Goal: Contribute content

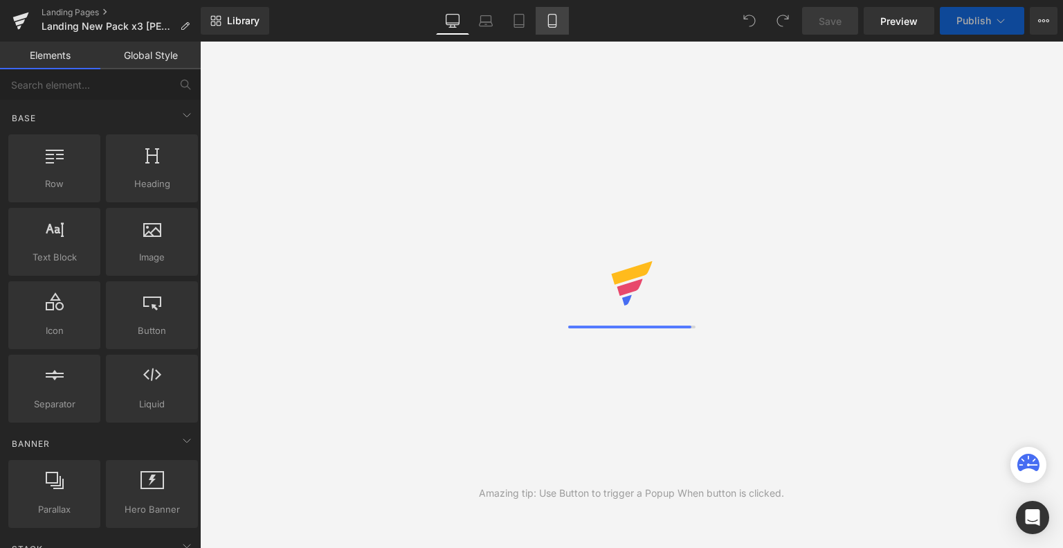
click at [548, 15] on icon at bounding box center [552, 21] width 8 height 13
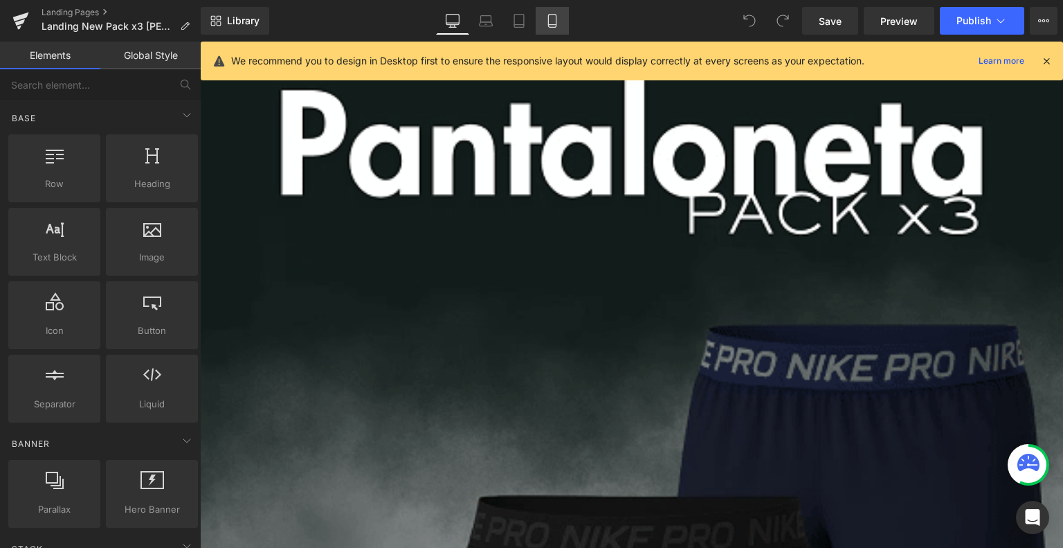
click at [554, 13] on link "Mobile" at bounding box center [552, 21] width 33 height 28
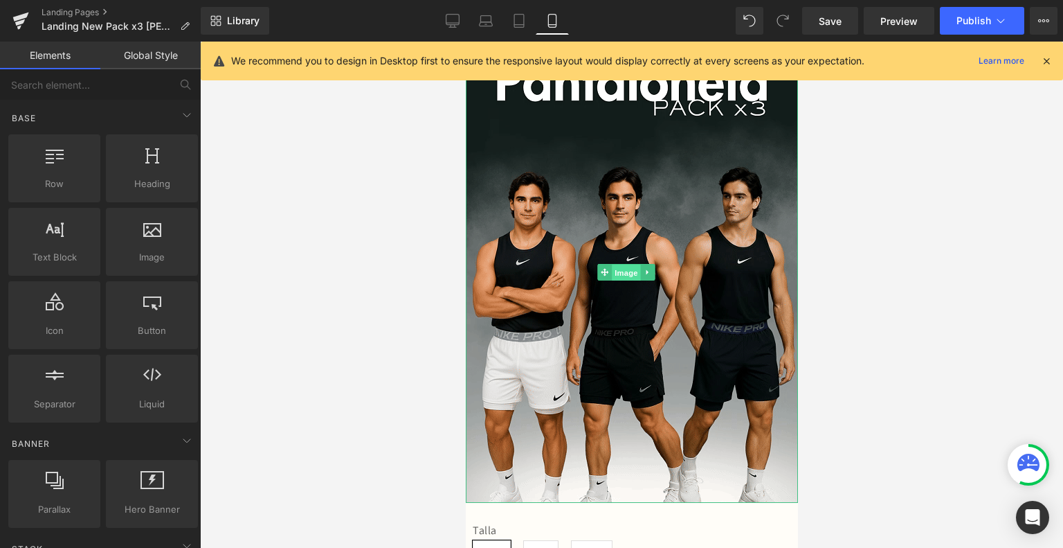
click at [616, 269] on span "Image" at bounding box center [626, 272] width 29 height 17
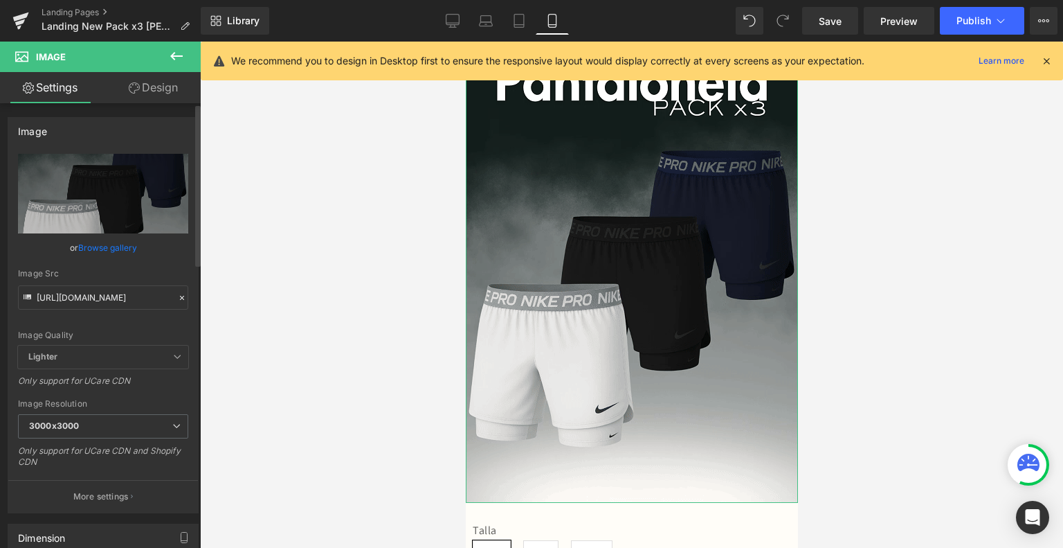
click at [116, 253] on link "Browse gallery" at bounding box center [107, 247] width 59 height 24
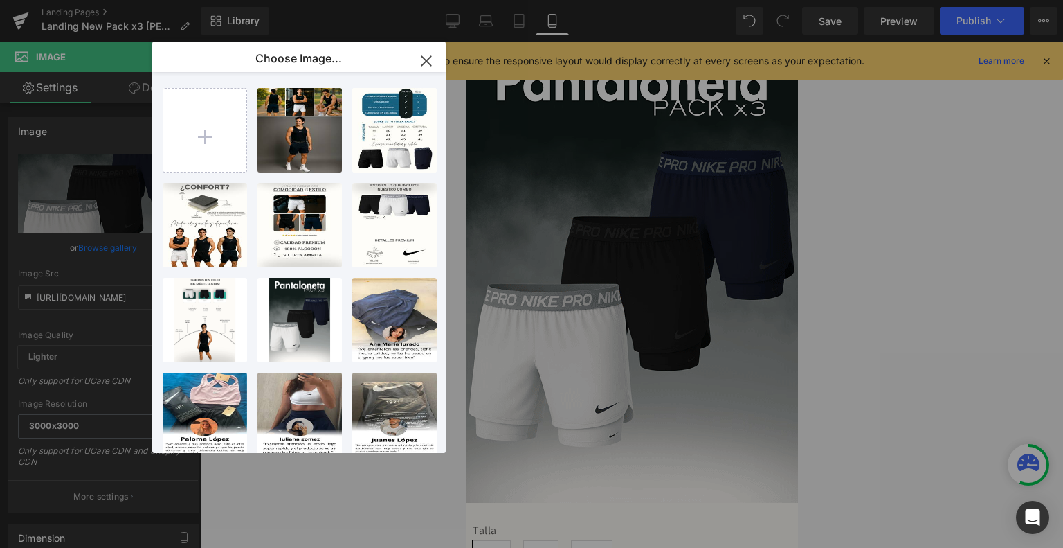
type input "C:\fakepath\1.png"
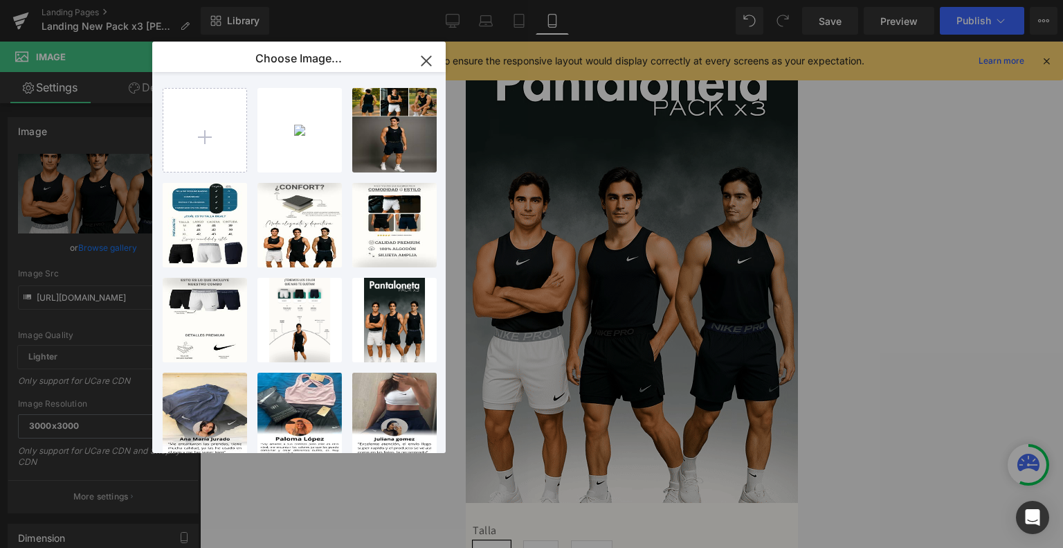
type input "C:\fakepath\5.png"
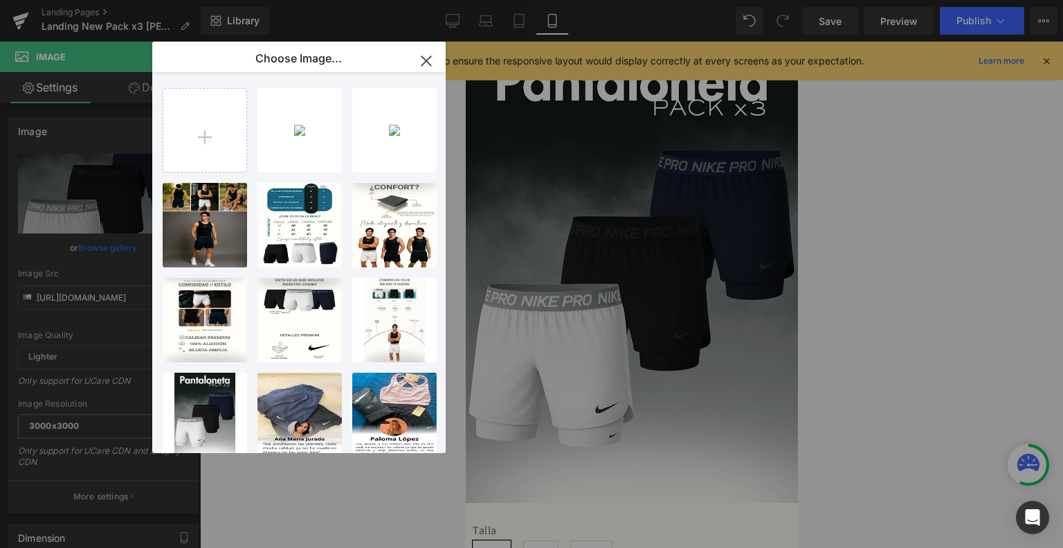
type input "C:\fakepath\6.png"
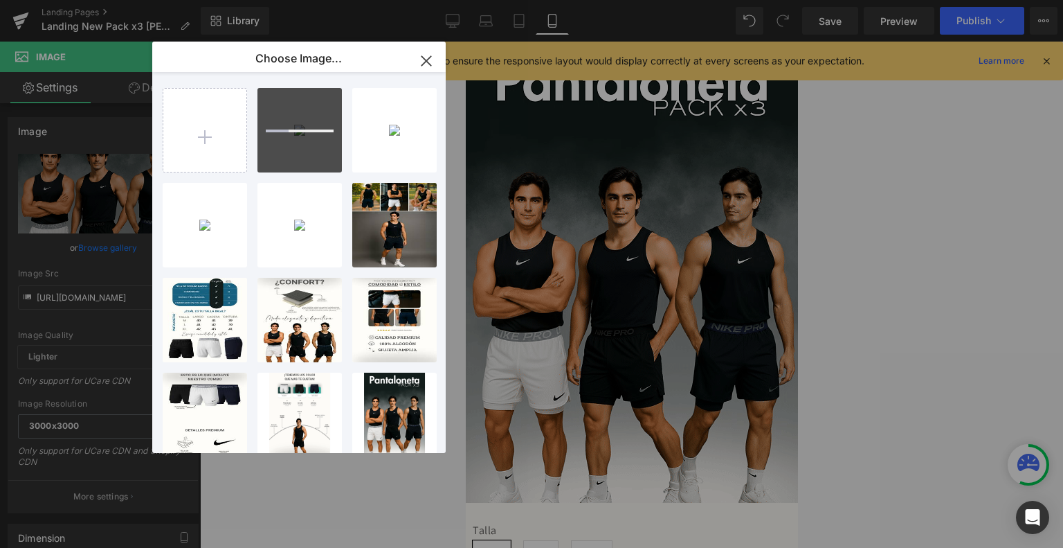
type input "C:\fakepath\ezgif-610707c9cd205d.gif"
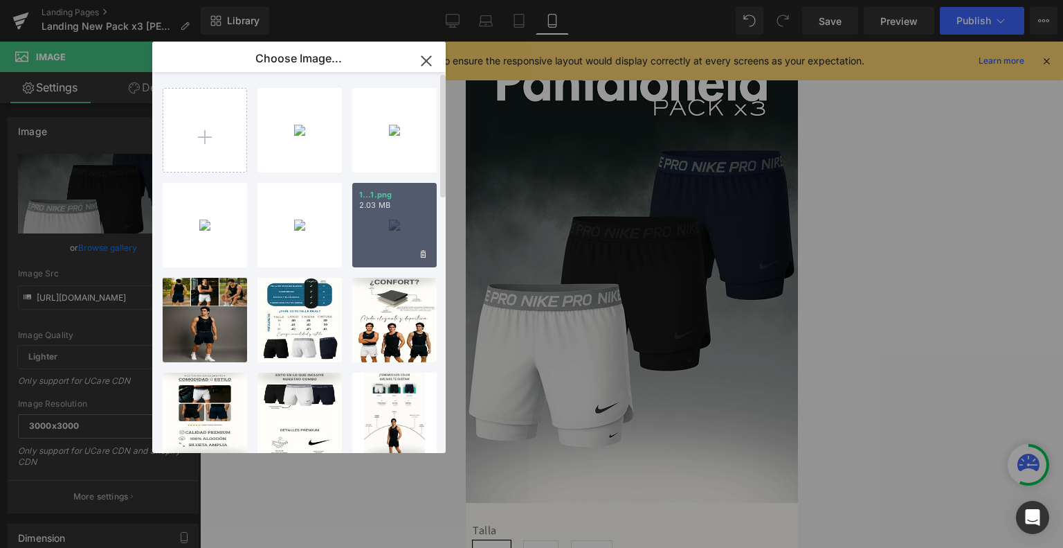
click at [413, 234] on div "1...1.png 2.03 MB" at bounding box center [394, 225] width 84 height 84
type input "[URL][DOMAIN_NAME]"
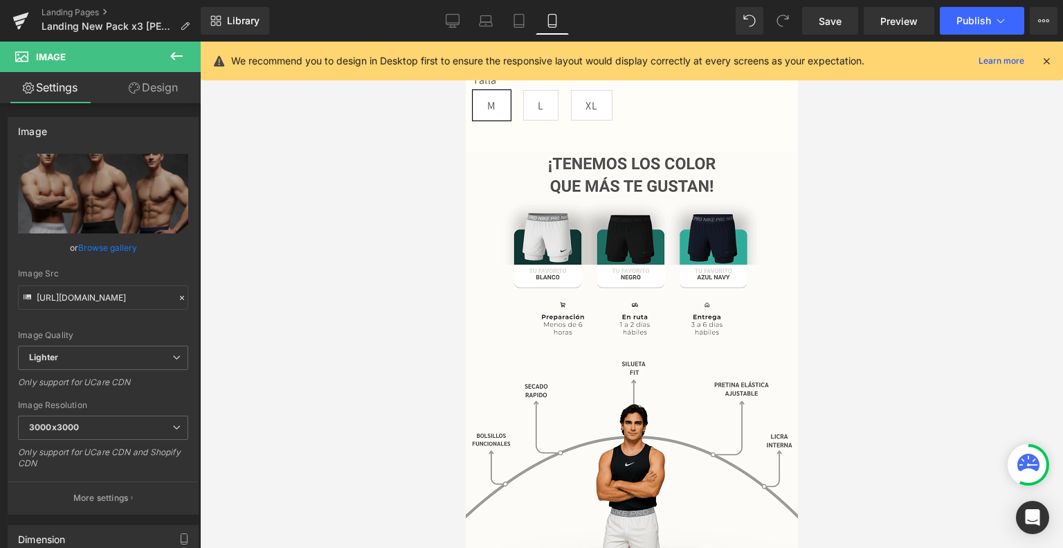
scroll to position [455, 0]
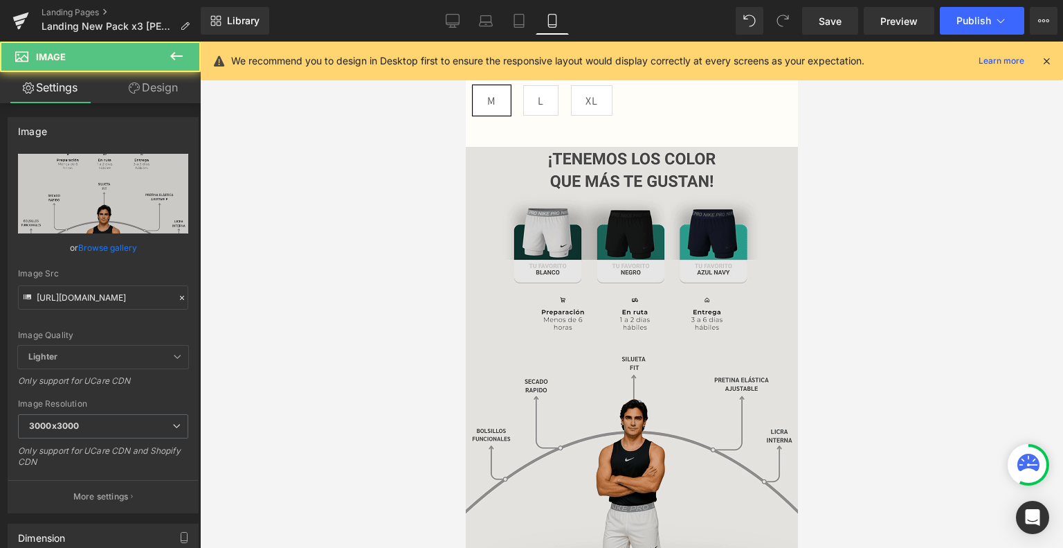
click at [593, 319] on img at bounding box center [631, 377] width 332 height 461
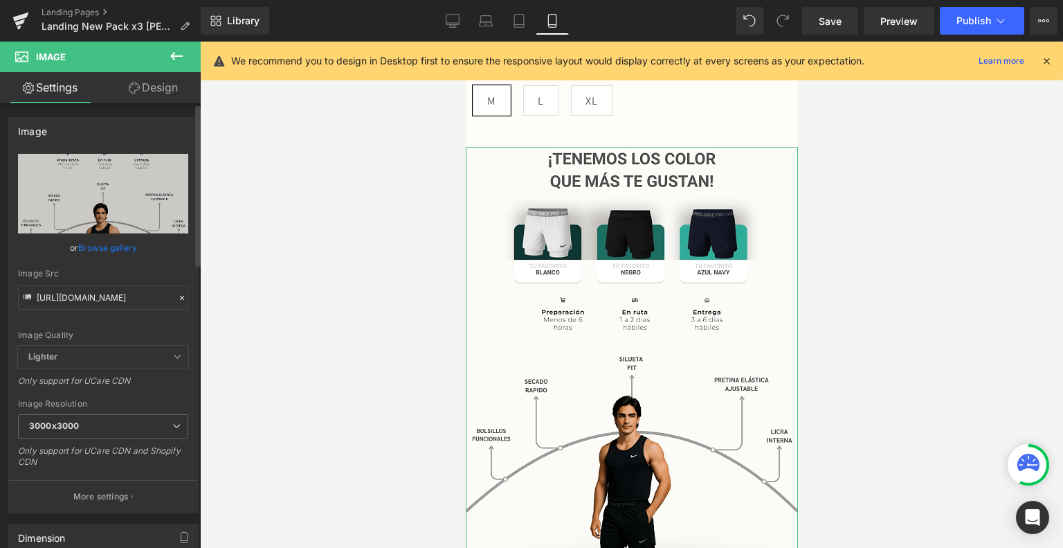
click at [112, 247] on link "Browse gallery" at bounding box center [107, 247] width 59 height 24
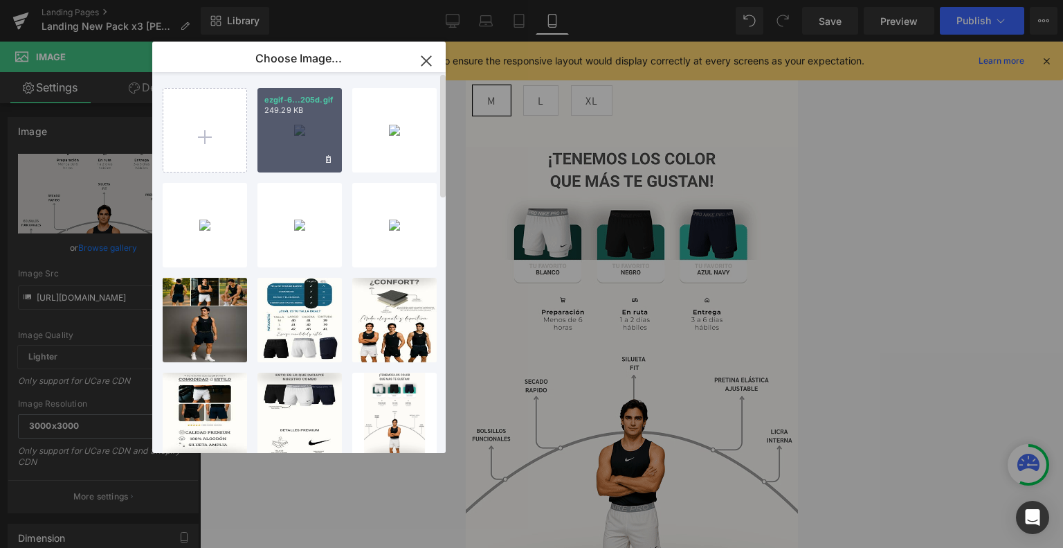
click at [296, 135] on div "ezgif-6...205d.gif 249.29 KB" at bounding box center [299, 130] width 84 height 84
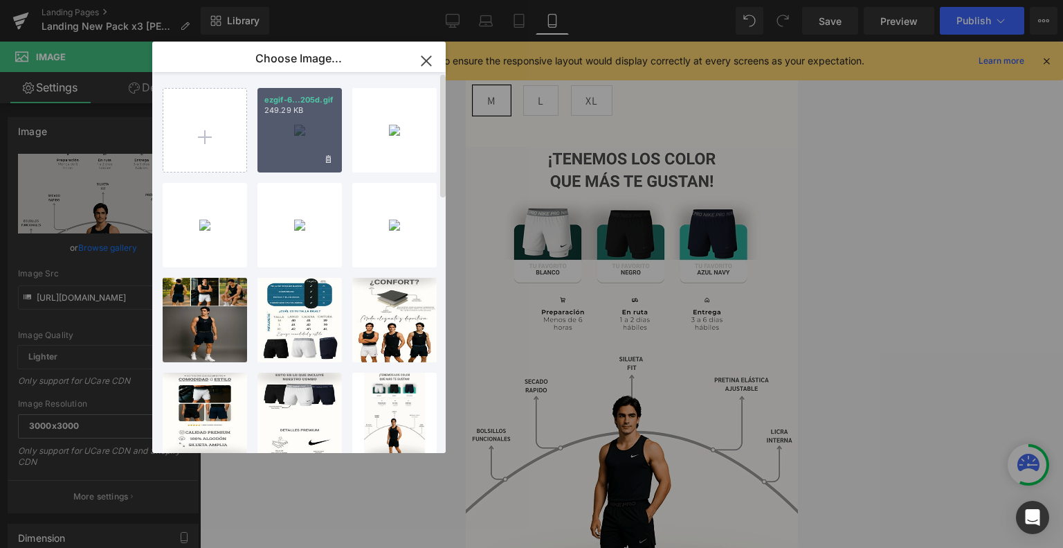
type input "[URL][DOMAIN_NAME]"
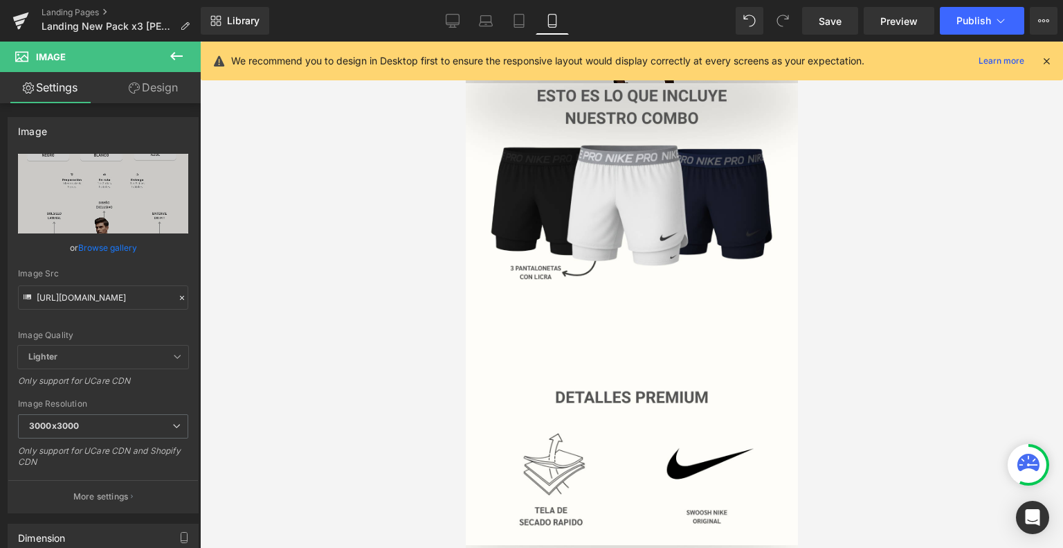
scroll to position [985, 0]
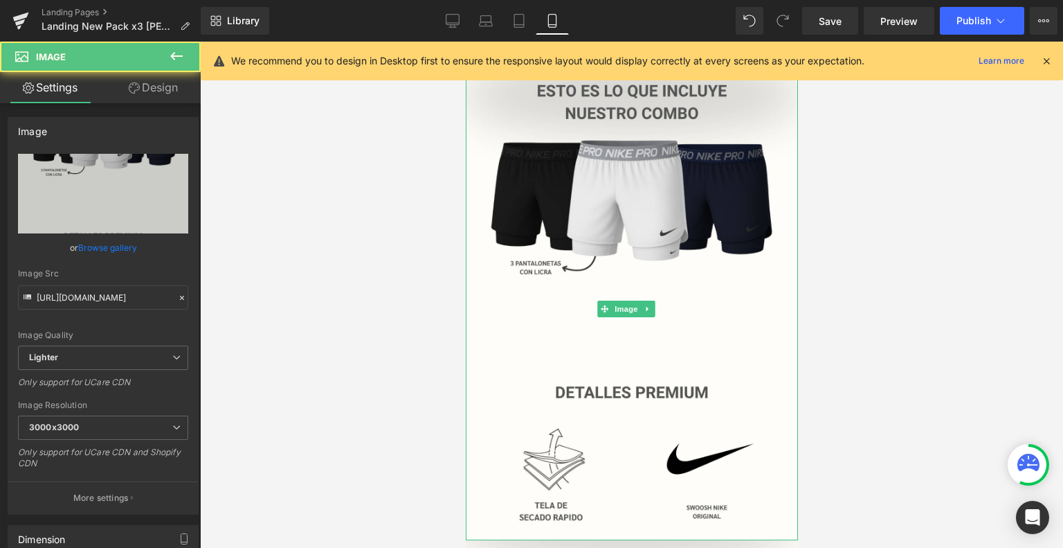
click at [590, 388] on img at bounding box center [631, 309] width 332 height 462
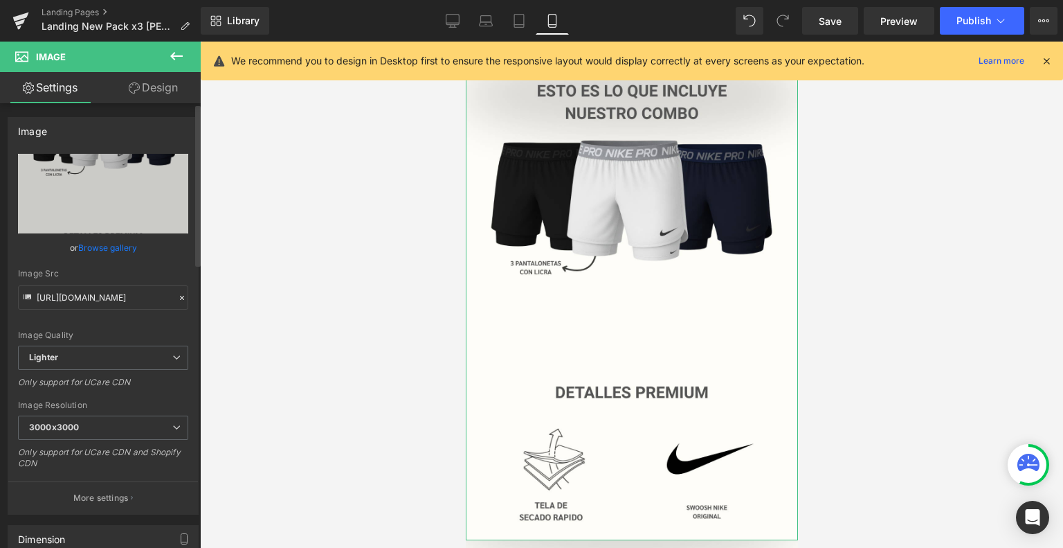
click at [127, 248] on link "Browse gallery" at bounding box center [107, 247] width 59 height 24
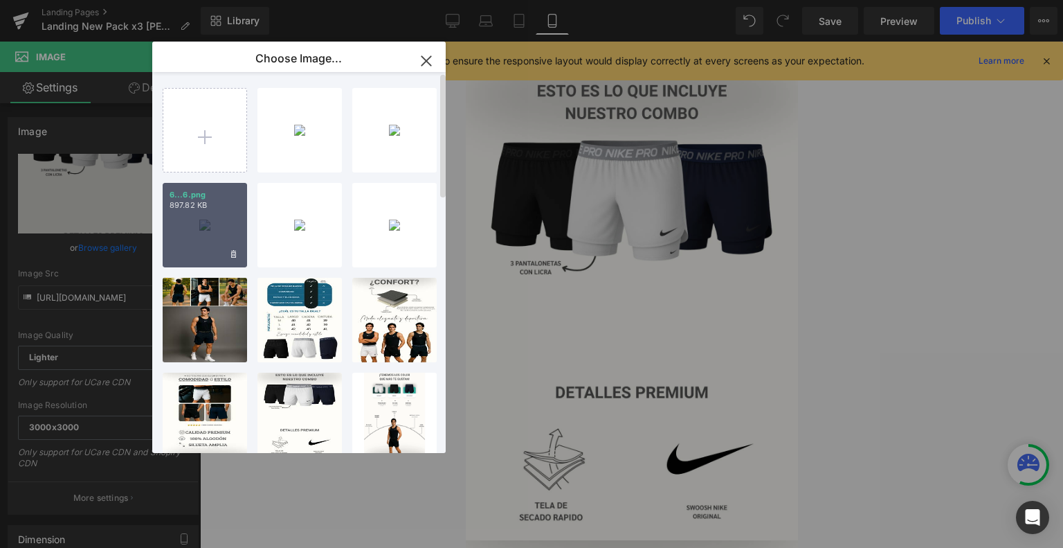
click at [196, 237] on div "6...6.png 897.82 KB" at bounding box center [205, 225] width 84 height 84
type input "[URL][DOMAIN_NAME]"
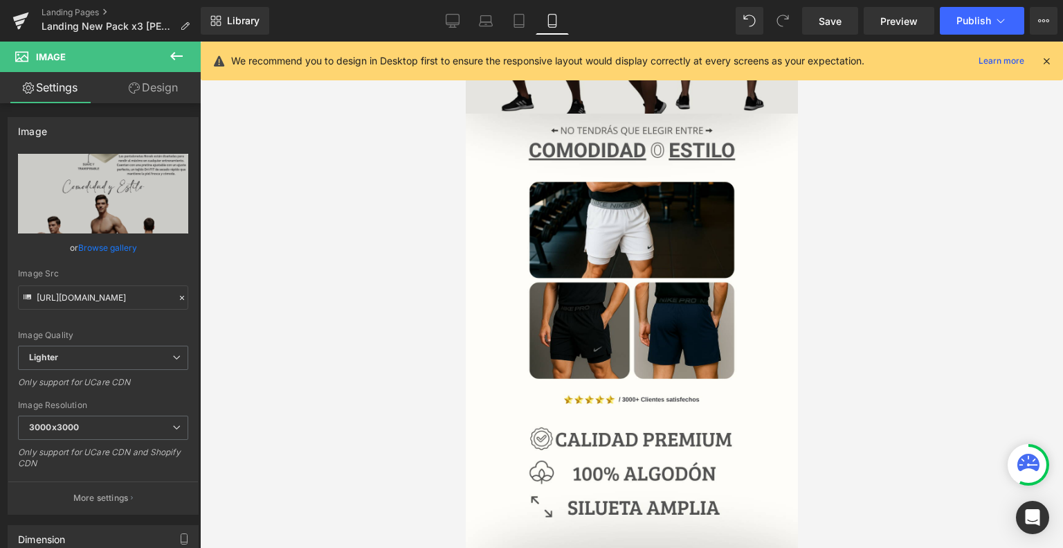
scroll to position [1404, 0]
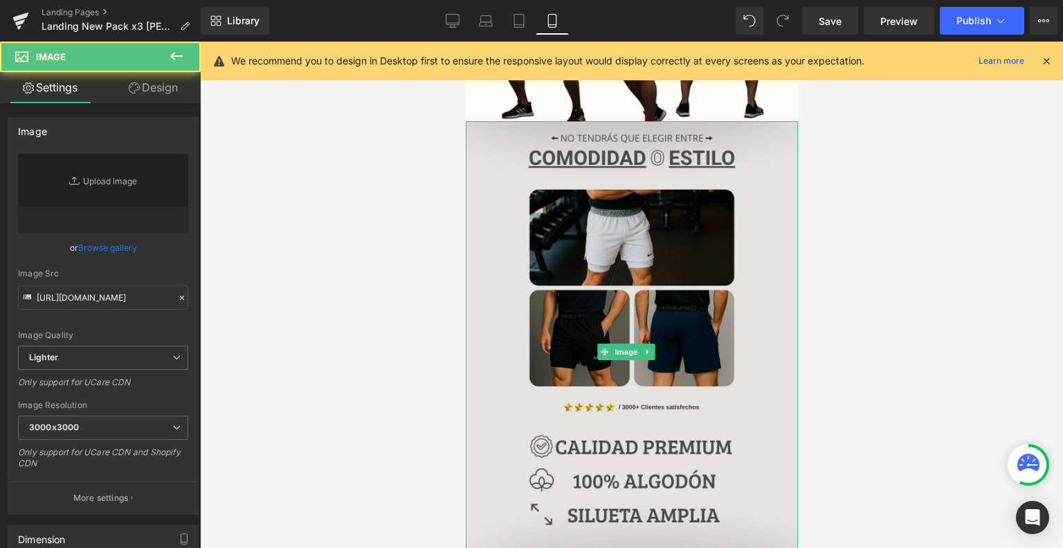
click at [597, 334] on img at bounding box center [631, 352] width 332 height 462
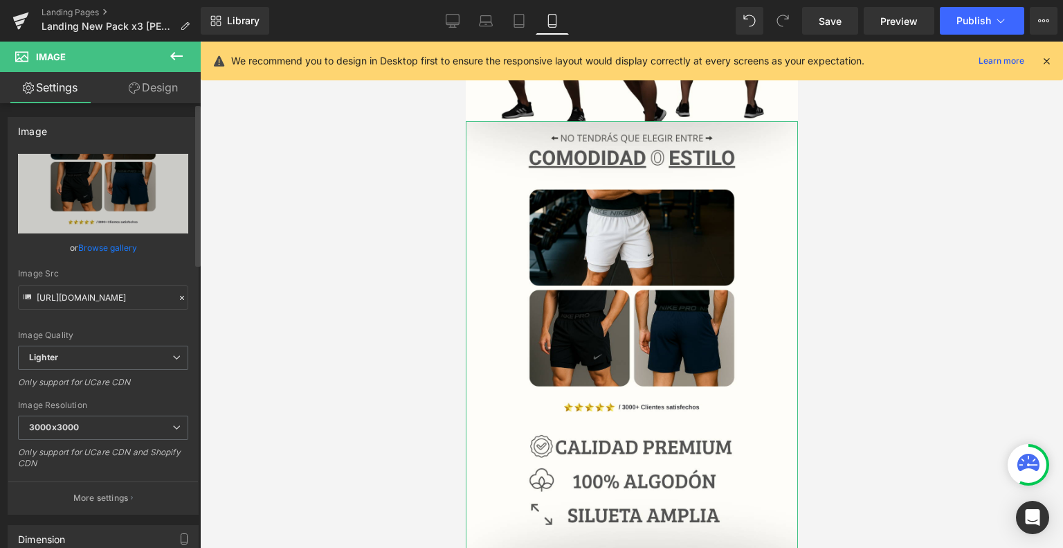
click at [117, 246] on link "Browse gallery" at bounding box center [107, 247] width 59 height 24
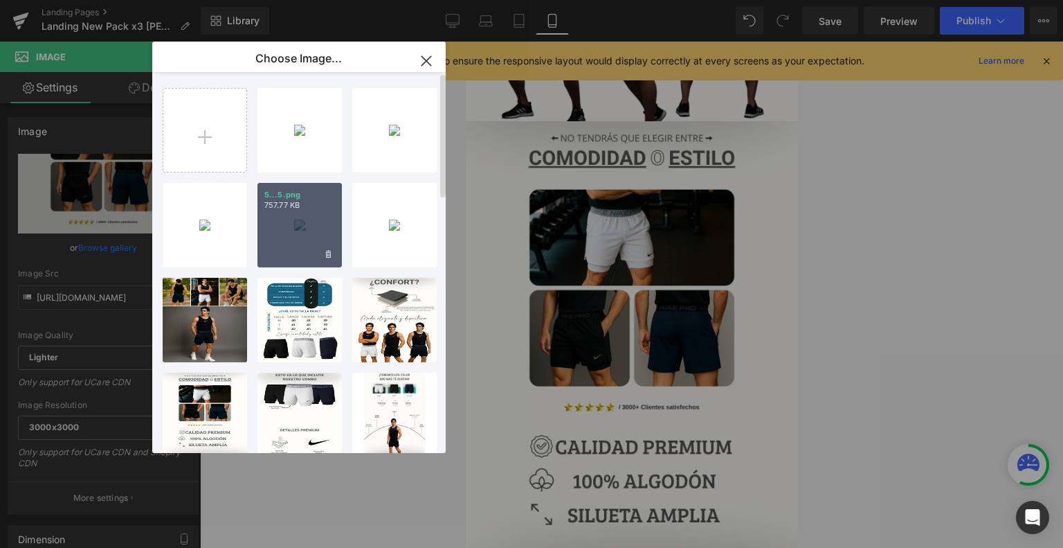
click at [279, 231] on div "5...5.png 757.77 KB" at bounding box center [299, 225] width 84 height 84
type input "[URL][DOMAIN_NAME]"
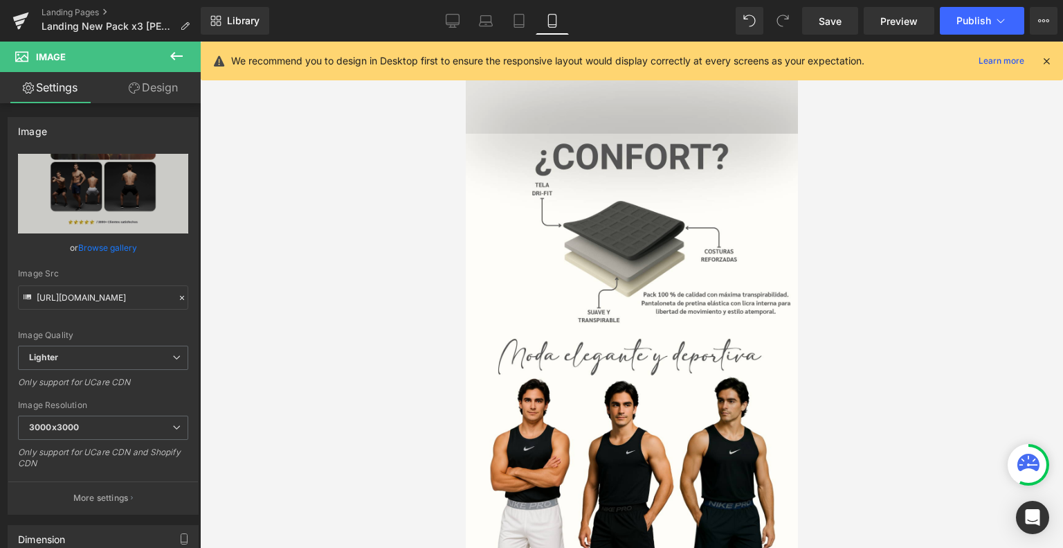
scroll to position [1852, 0]
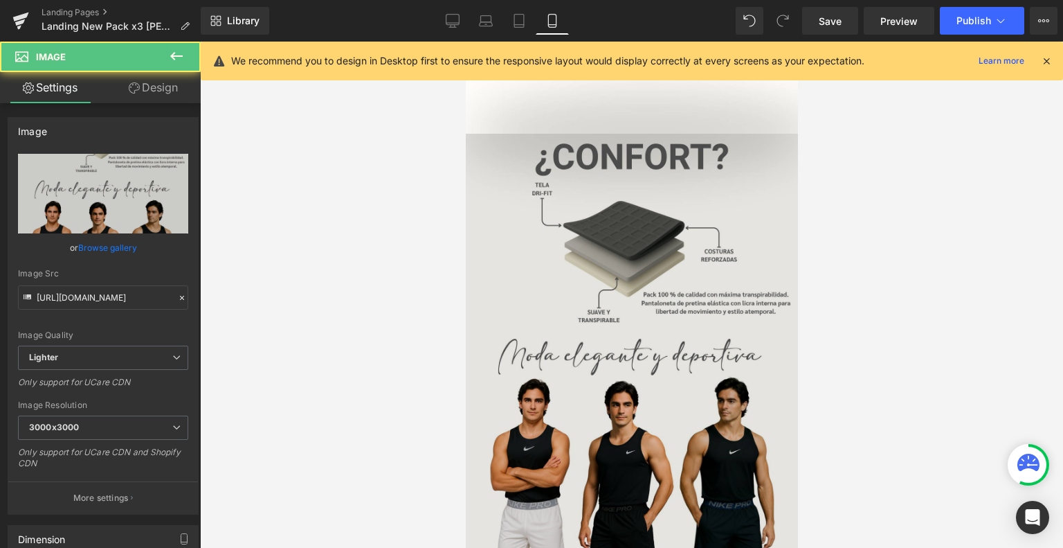
click at [678, 309] on img at bounding box center [631, 365] width 332 height 462
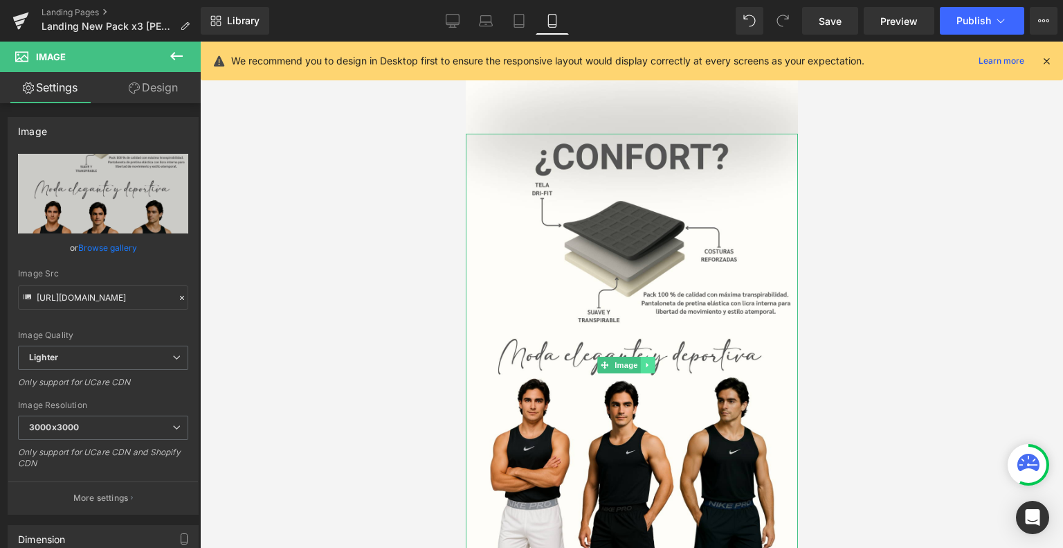
click at [647, 361] on icon at bounding box center [648, 365] width 8 height 8
click at [660, 356] on link at bounding box center [655, 364] width 15 height 17
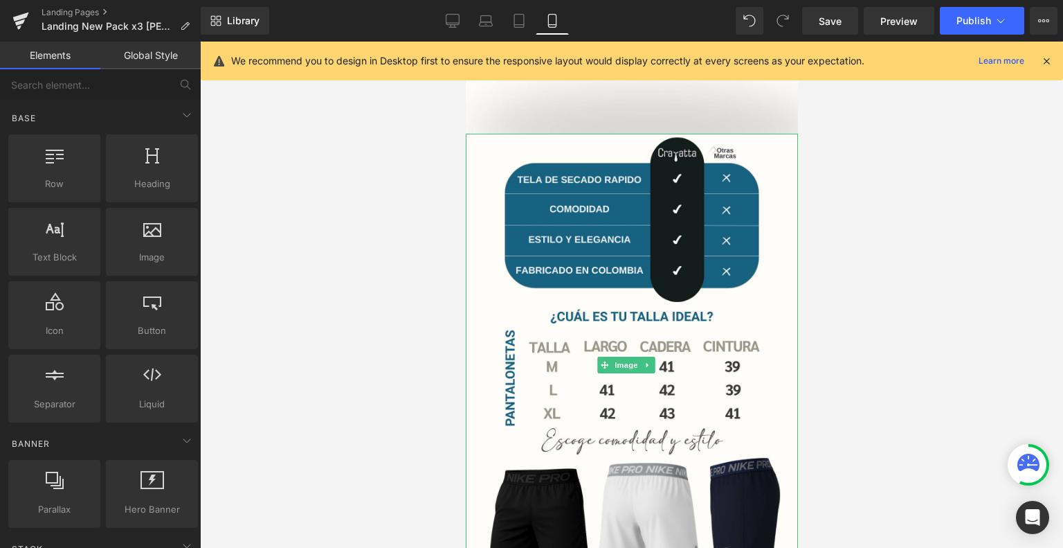
scroll to position [1797, 0]
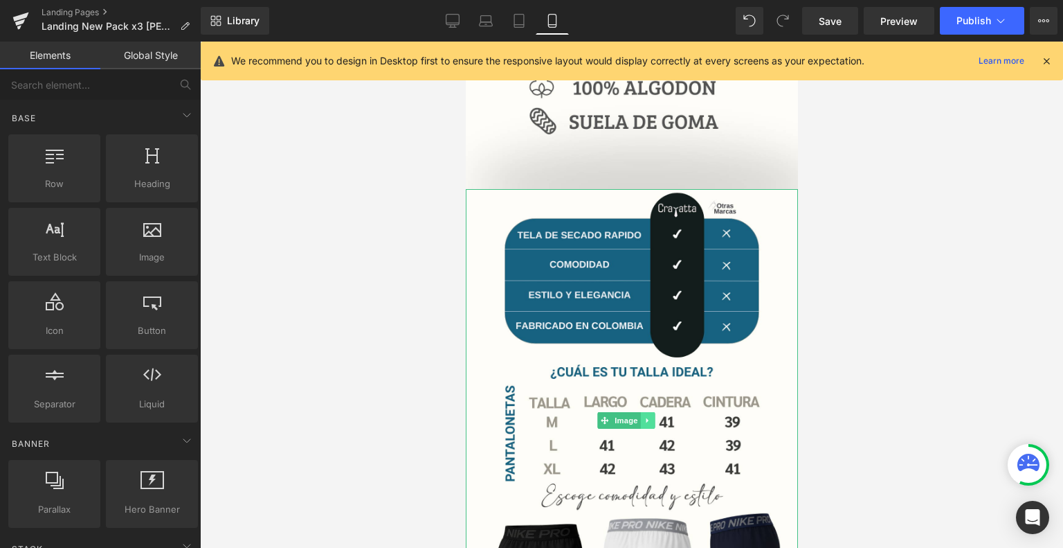
click at [649, 412] on link at bounding box center [647, 420] width 15 height 17
click at [660, 412] on link at bounding box center [655, 420] width 15 height 17
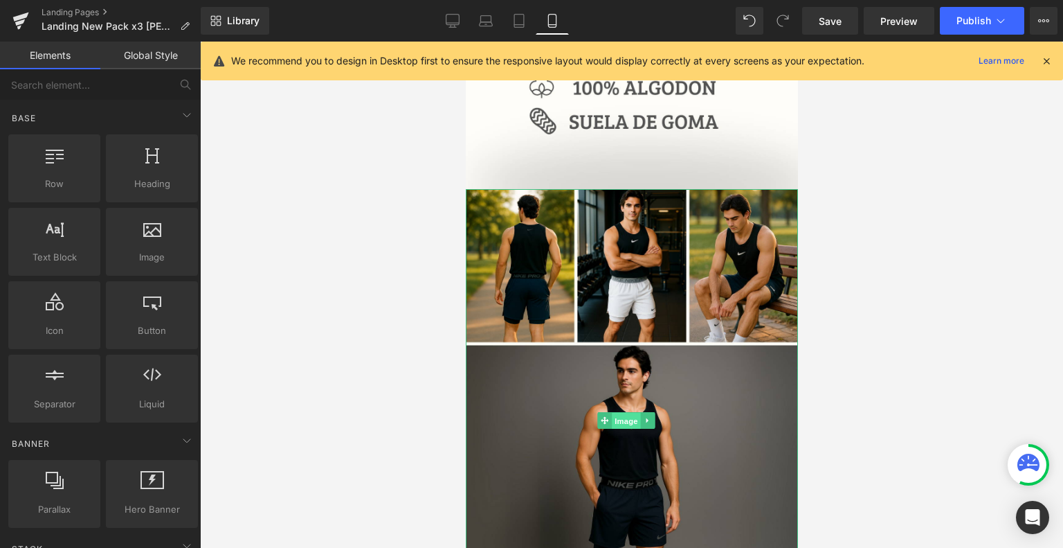
click at [619, 412] on span "Image" at bounding box center [626, 420] width 29 height 17
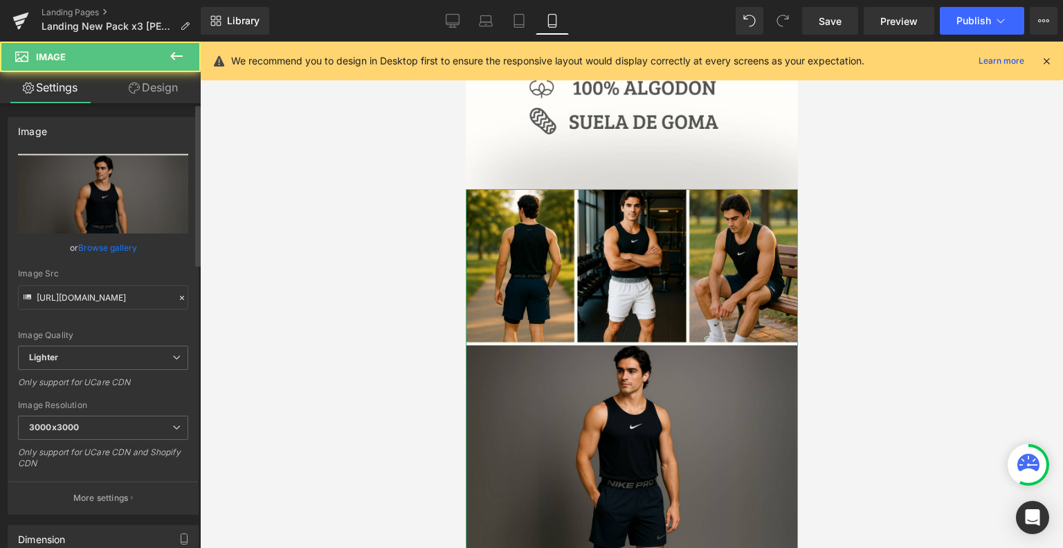
click at [105, 244] on link "Browse gallery" at bounding box center [107, 247] width 59 height 24
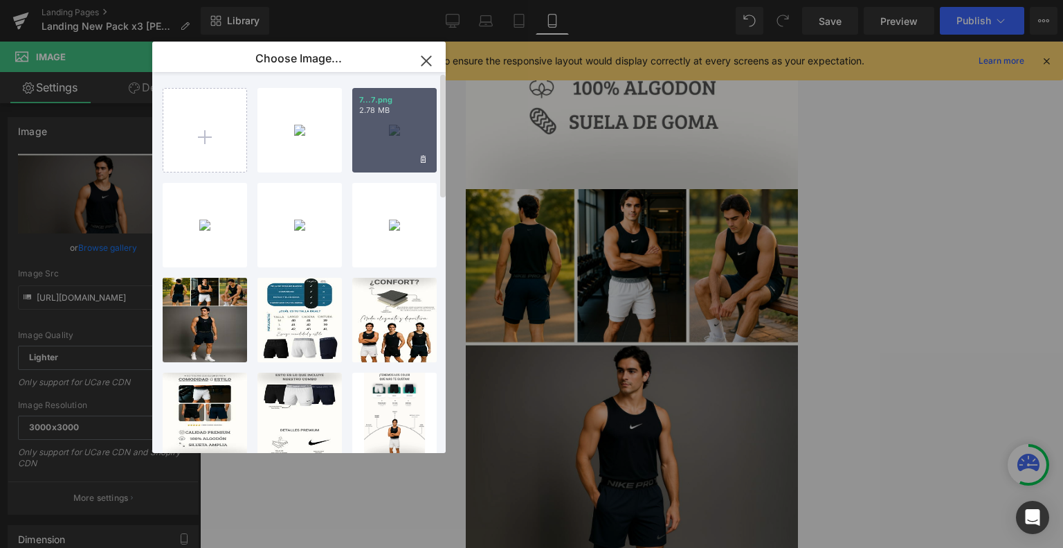
click at [387, 147] on div "7...7.png 2.78 MB" at bounding box center [394, 130] width 84 height 84
type input "[URL][DOMAIN_NAME]"
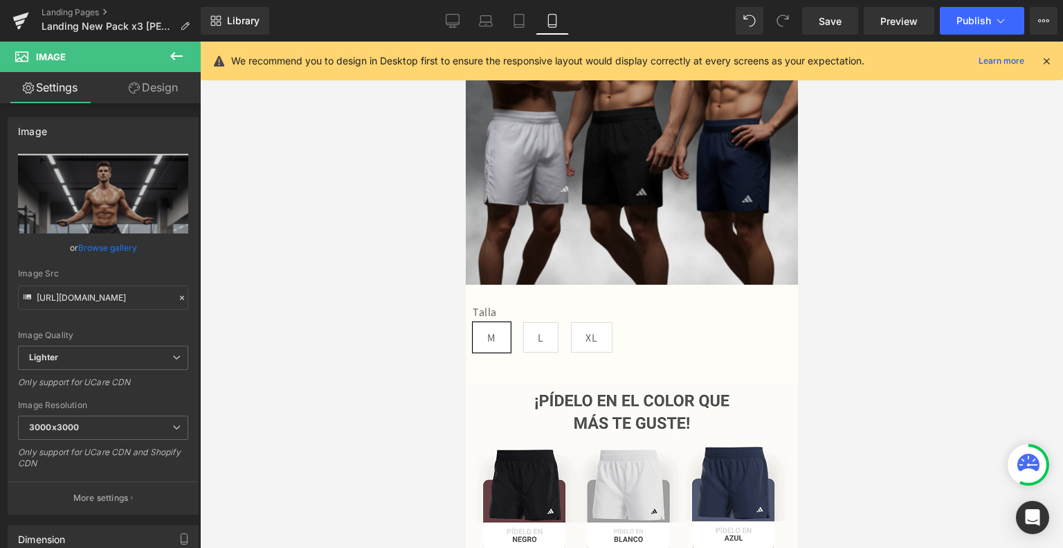
scroll to position [226, 0]
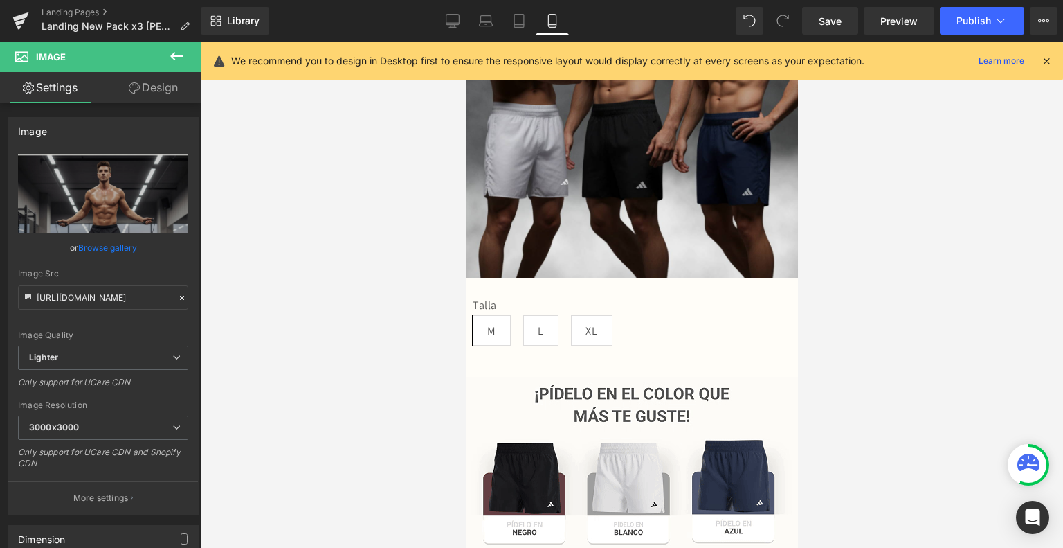
click at [629, 298] on label "Talla" at bounding box center [631, 306] width 318 height 17
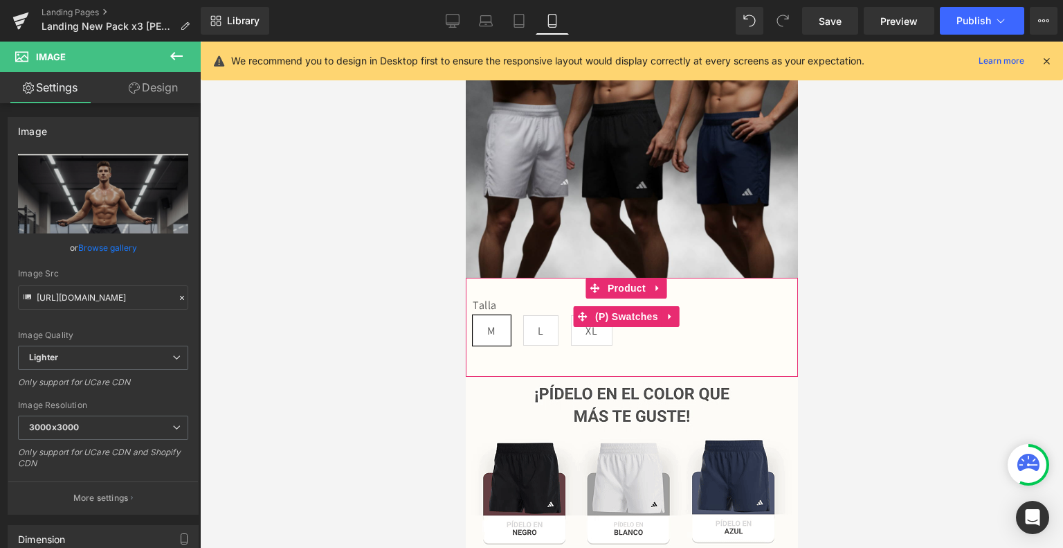
click at [613, 312] on div "Talla M L XL" at bounding box center [631, 326] width 318 height 57
click at [633, 278] on span "Product" at bounding box center [626, 288] width 45 height 21
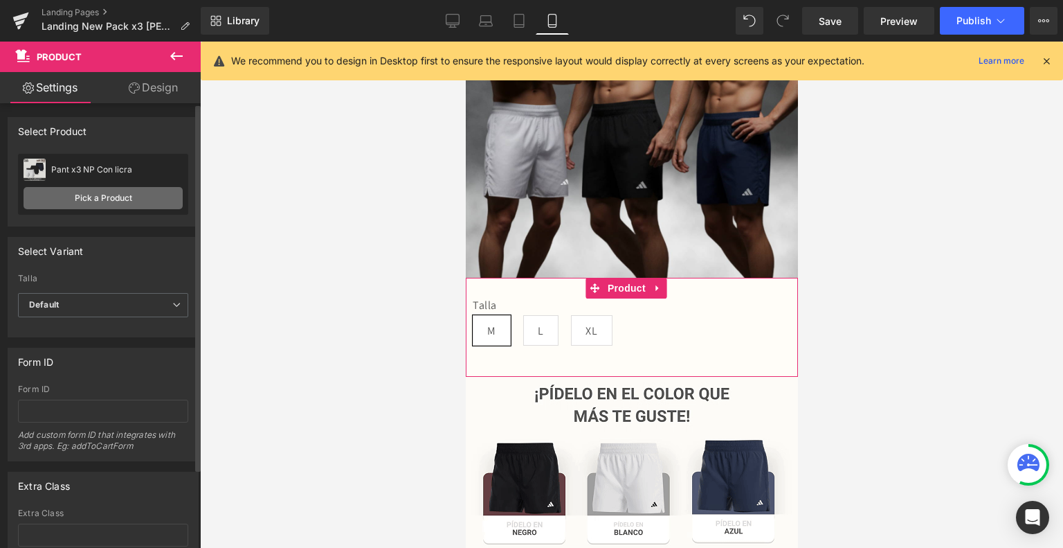
click at [107, 203] on link "Pick a Product" at bounding box center [103, 198] width 159 height 22
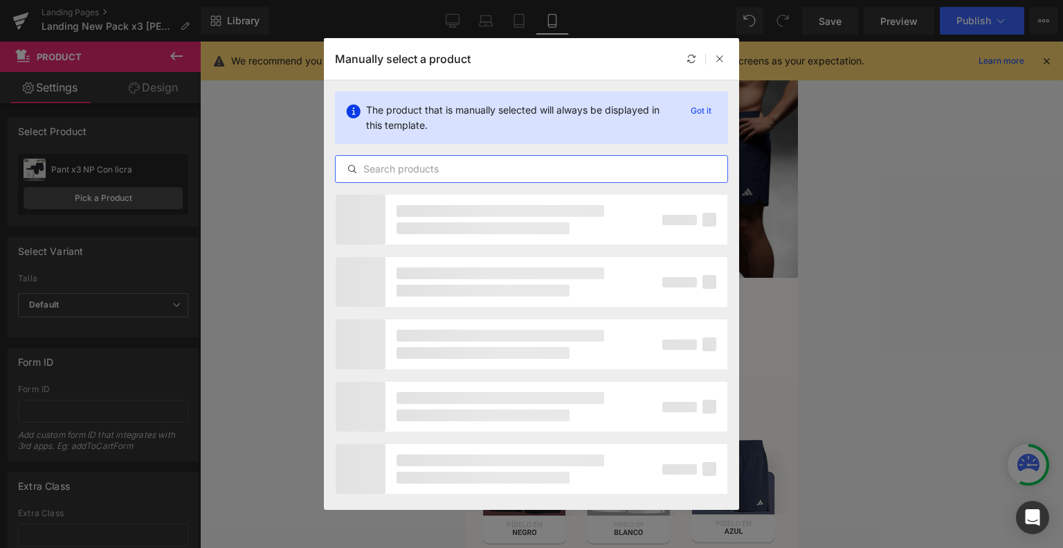
click at [455, 172] on input "text" at bounding box center [532, 169] width 392 height 17
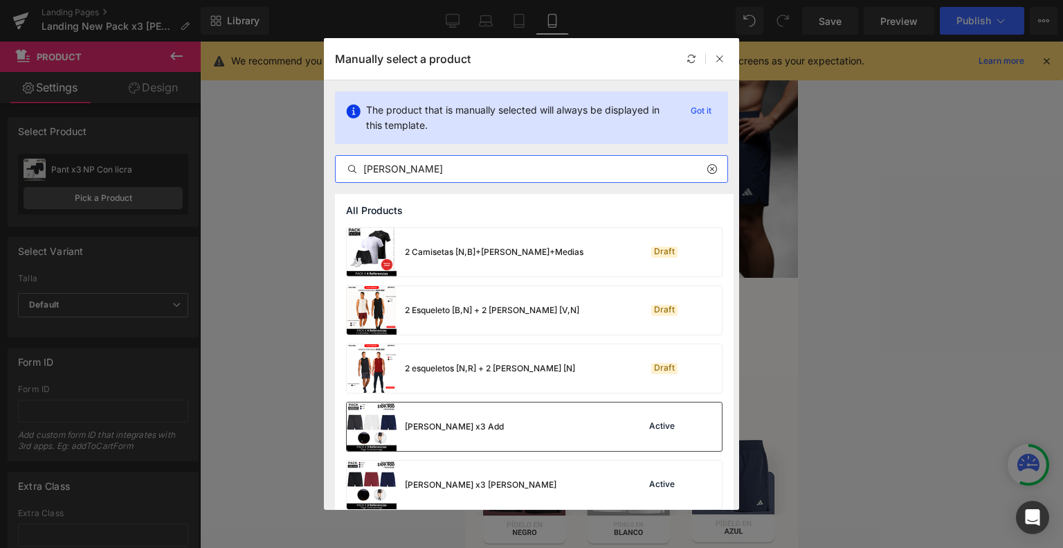
type input "[PERSON_NAME]"
click at [462, 430] on div "[PERSON_NAME] x3 Add Active" at bounding box center [534, 426] width 375 height 48
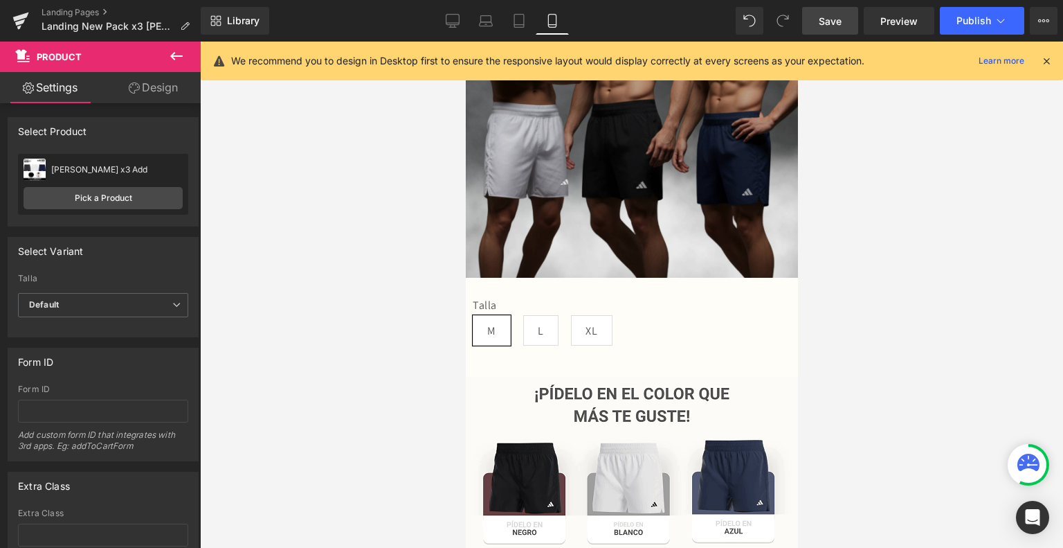
click at [836, 22] on span "Save" at bounding box center [830, 21] width 23 height 15
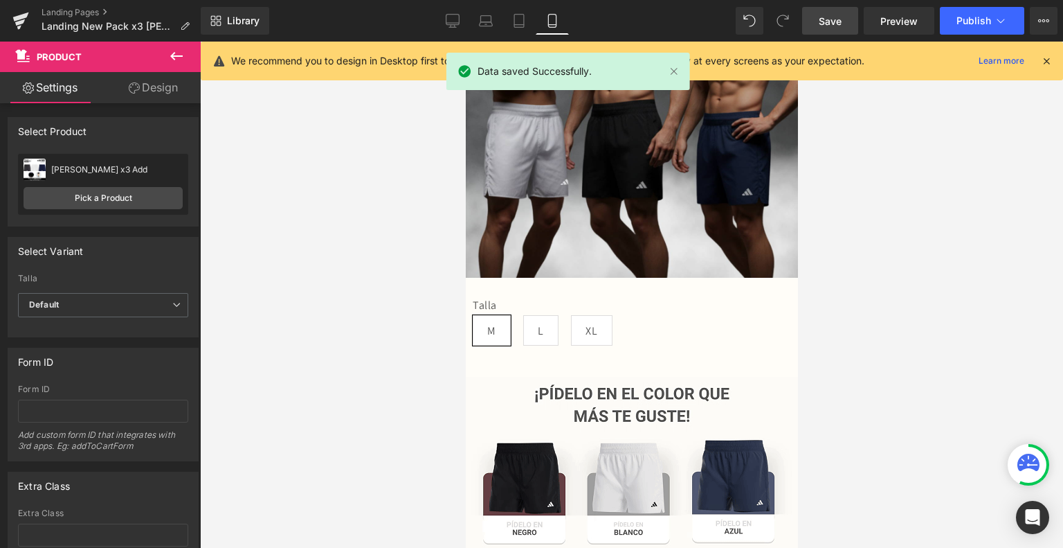
click at [1049, 63] on icon at bounding box center [1046, 61] width 12 height 12
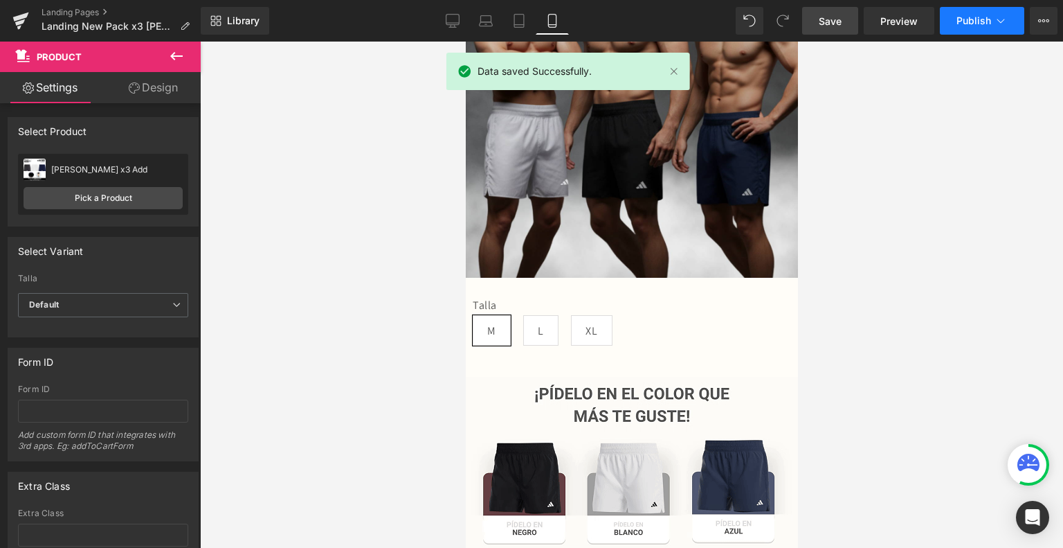
click at [1005, 26] on icon at bounding box center [1001, 21] width 14 height 14
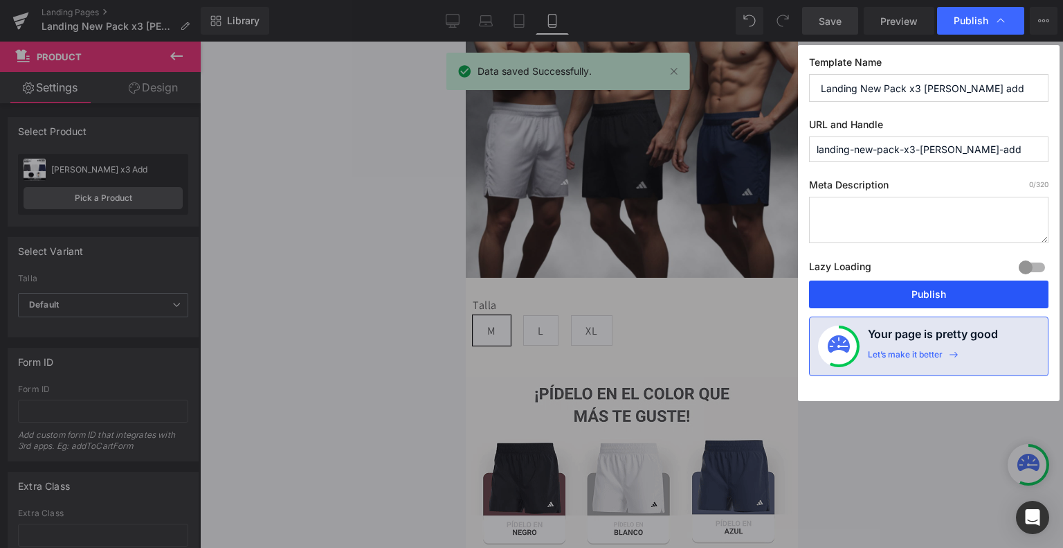
click at [906, 290] on button "Publish" at bounding box center [928, 294] width 239 height 28
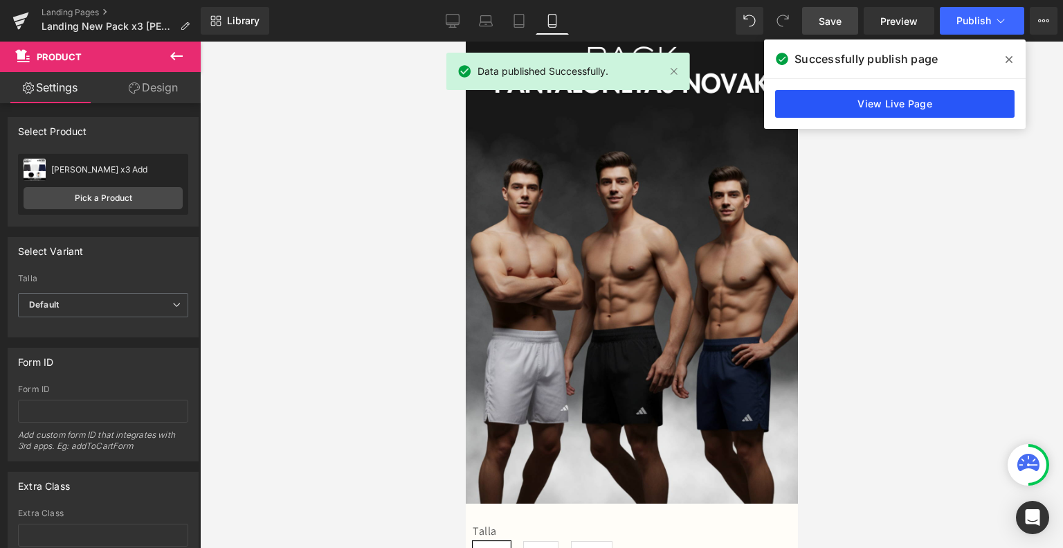
click at [889, 113] on link "View Live Page" at bounding box center [894, 104] width 239 height 28
